Goal: Task Accomplishment & Management: Manage account settings

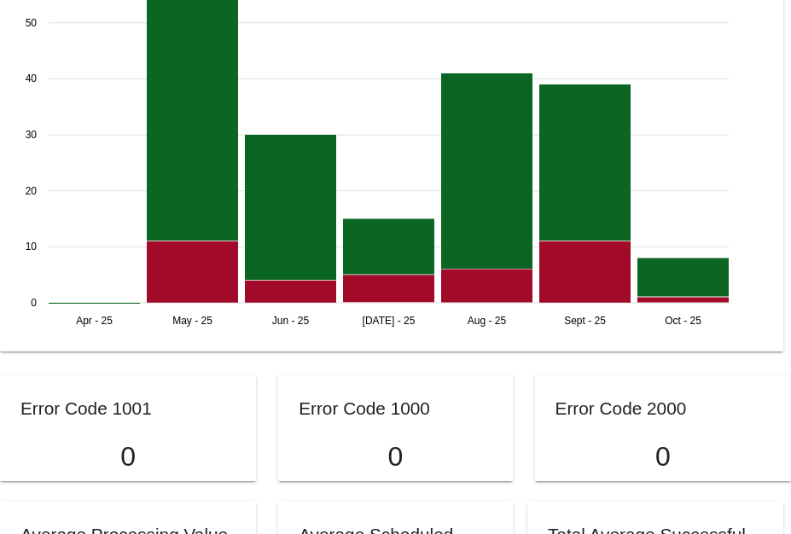
scroll to position [1537, 0]
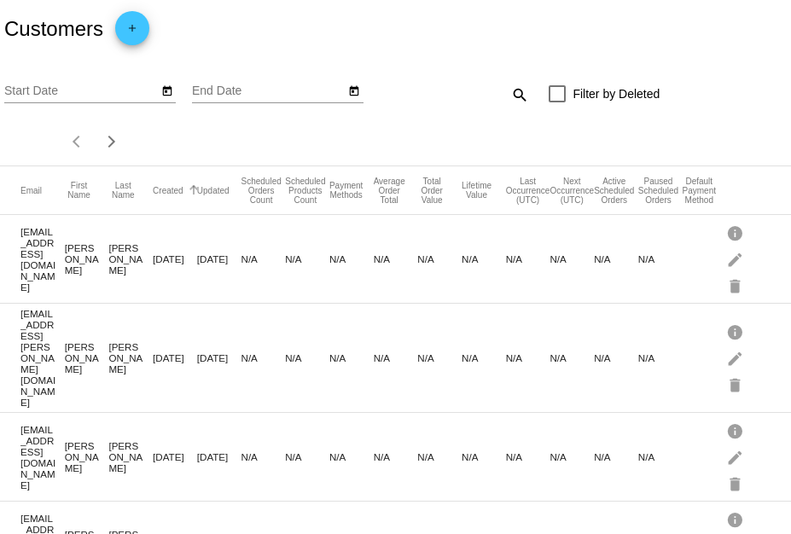
click at [179, 194] on button "Created" at bounding box center [168, 190] width 31 height 10
click at [153, 195] on button "Created" at bounding box center [168, 190] width 31 height 10
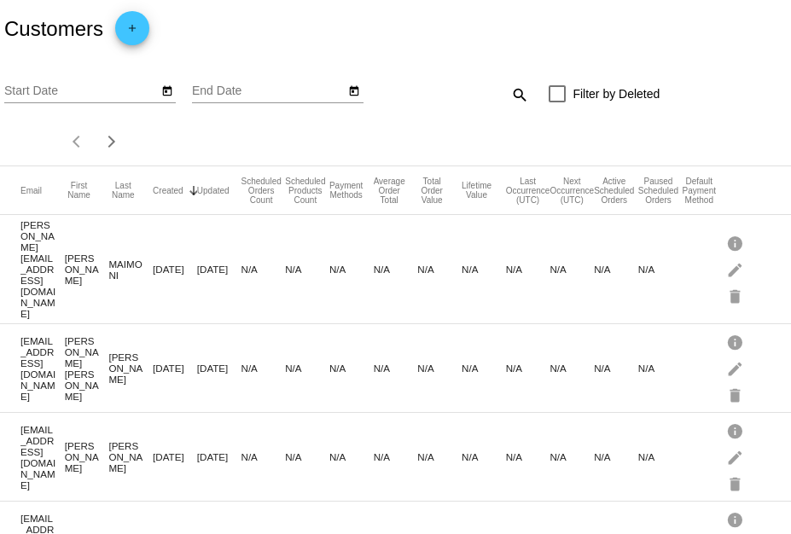
click at [190, 193] on div at bounding box center [192, 192] width 5 height 5
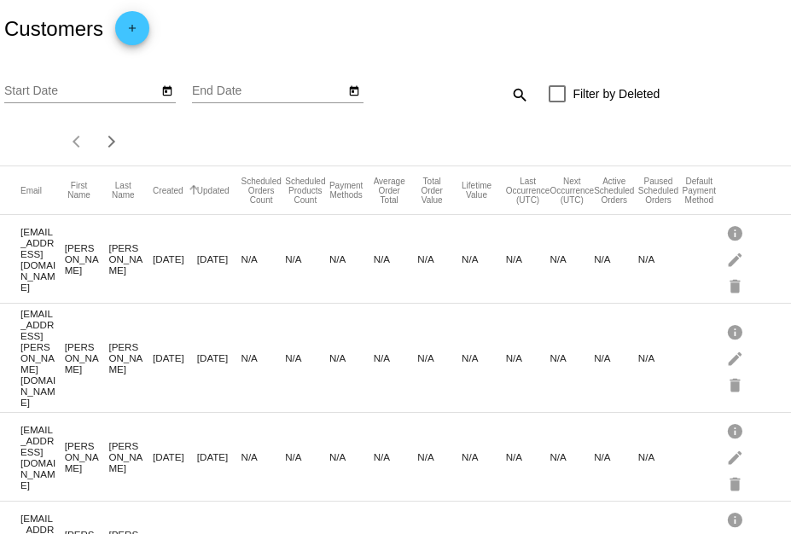
click at [190, 191] on div at bounding box center [192, 188] width 5 height 5
click at [168, 193] on button "Created" at bounding box center [168, 190] width 31 height 10
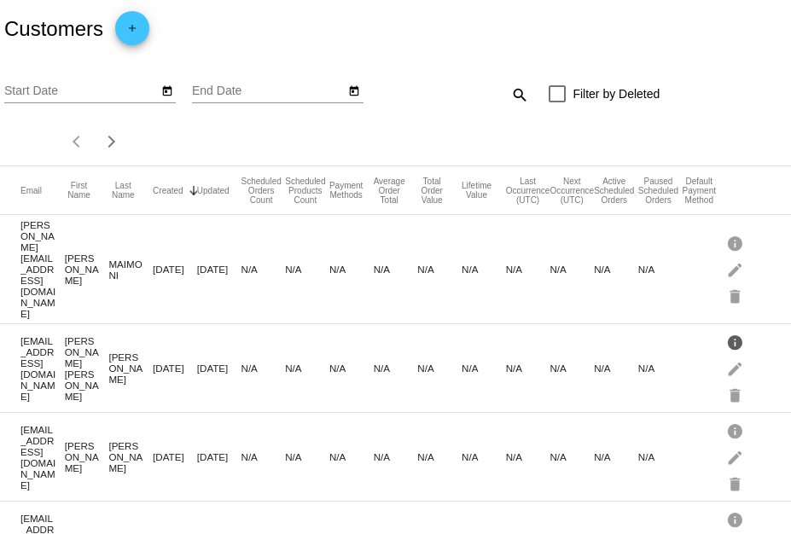
click at [726, 329] on mat-icon "info" at bounding box center [736, 342] width 20 height 26
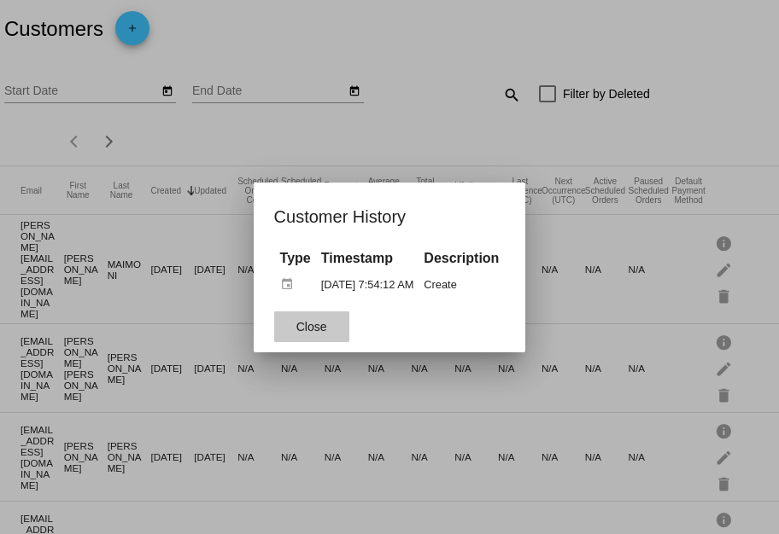
click at [308, 335] on button "Close" at bounding box center [311, 327] width 75 height 31
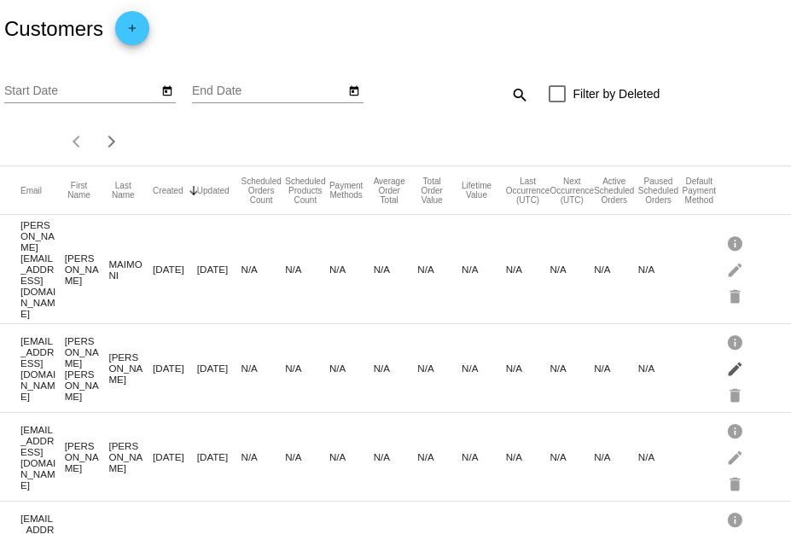
click at [726, 355] on mat-icon "edit" at bounding box center [736, 368] width 20 height 26
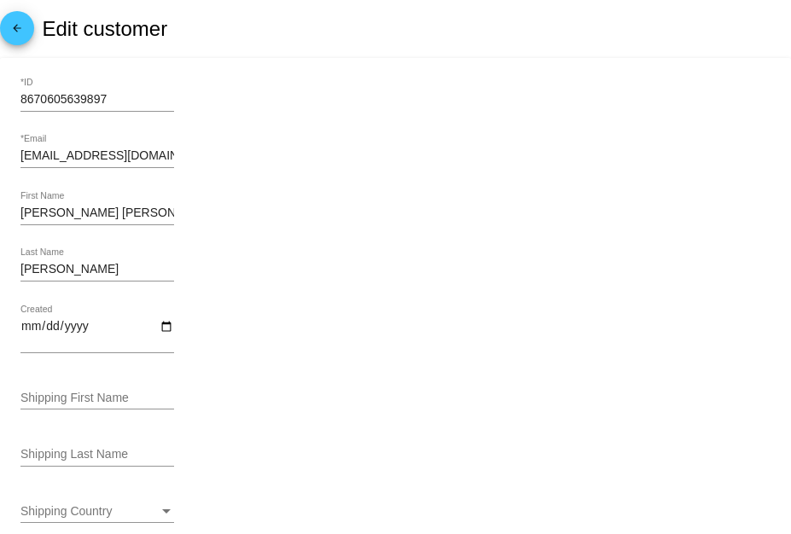
click at [14, 36] on mat-icon "arrow_back" at bounding box center [17, 32] width 20 height 20
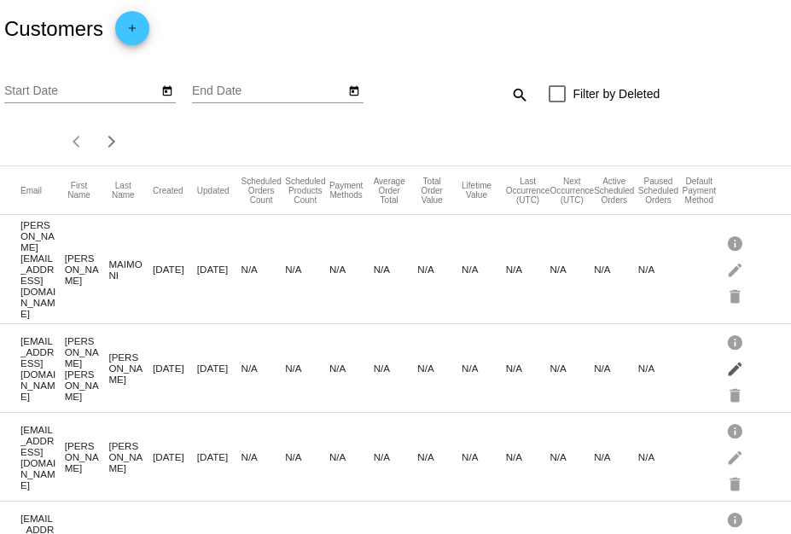
click at [727, 355] on mat-icon "edit" at bounding box center [736, 368] width 20 height 26
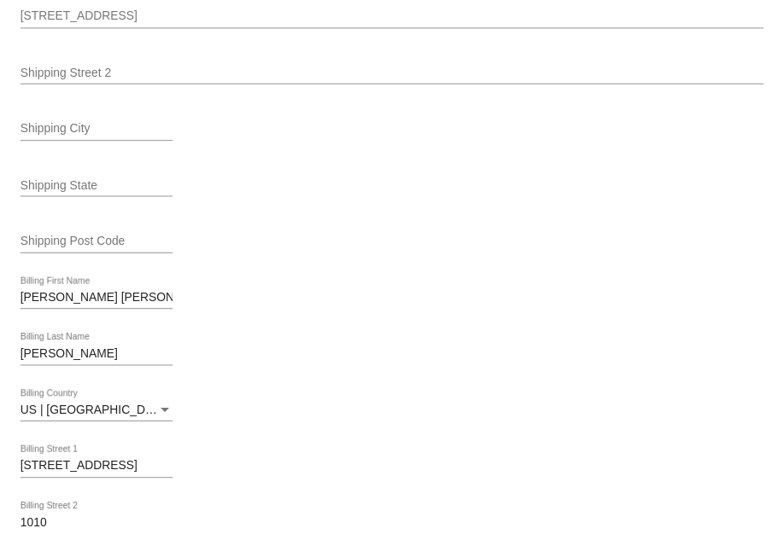
scroll to position [347, 0]
